Goal: Task Accomplishment & Management: Use online tool/utility

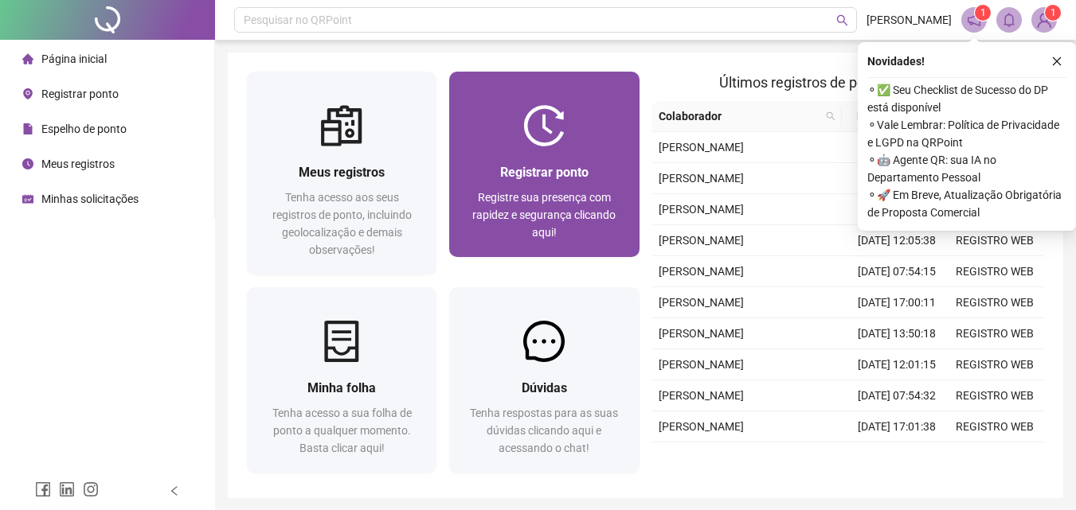
click at [511, 167] on span "Registrar ponto" at bounding box center [544, 172] width 88 height 15
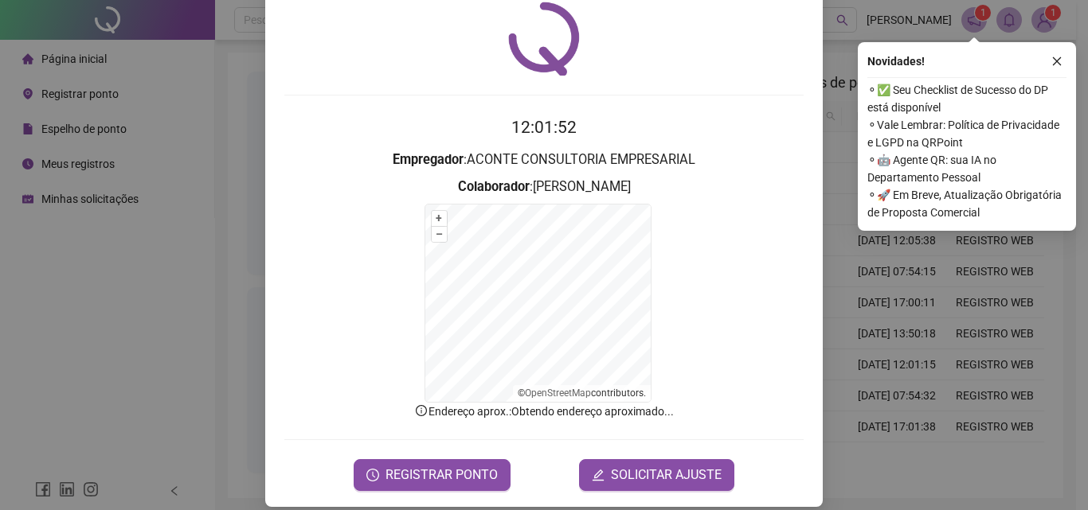
scroll to position [72, 0]
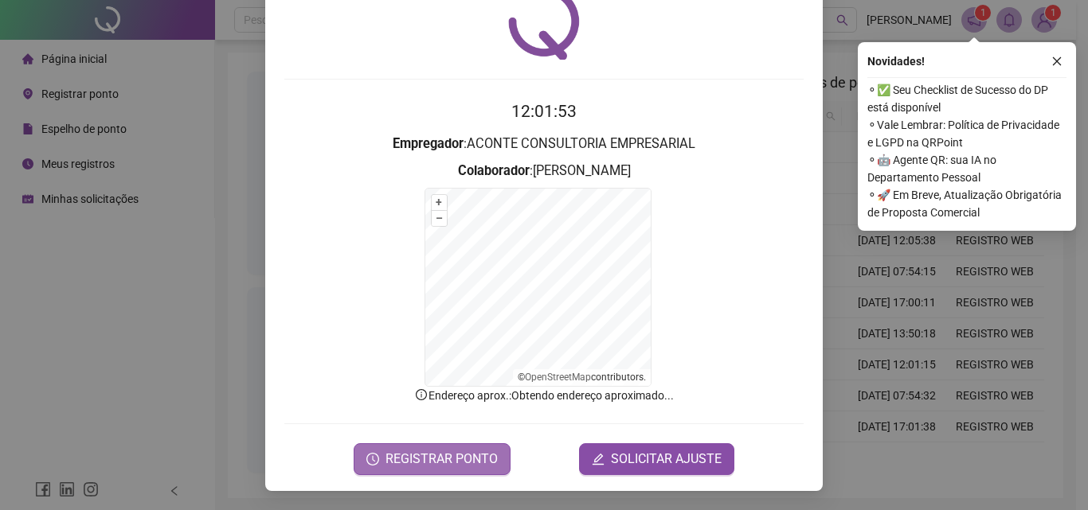
click at [395, 444] on button "REGISTRAR PONTO" at bounding box center [432, 460] width 157 height 32
